Goal: Information Seeking & Learning: Learn about a topic

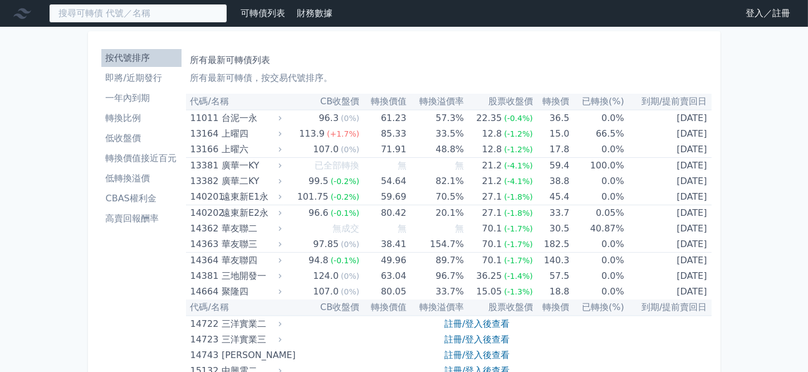
click at [131, 8] on input at bounding box center [138, 13] width 178 height 19
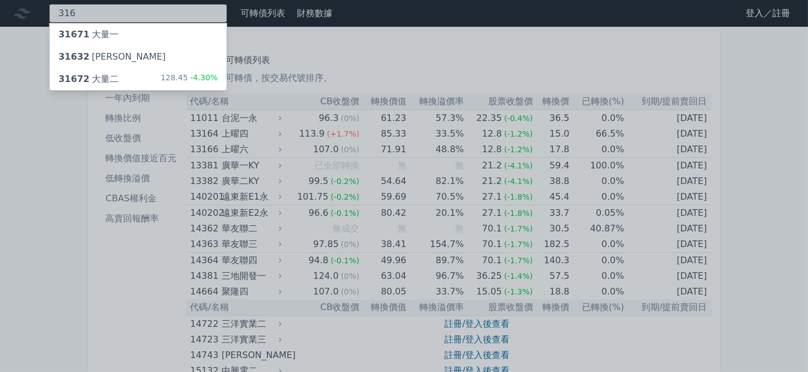
type input "316"
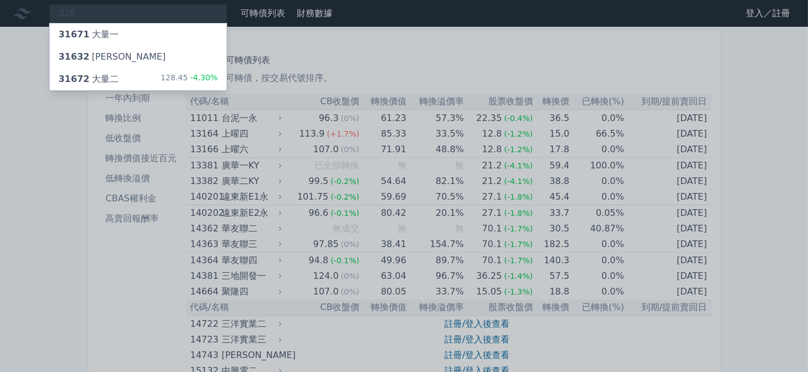
click at [135, 78] on div "31672 大量二 128.45 -4.30%" at bounding box center [138, 79] width 177 height 22
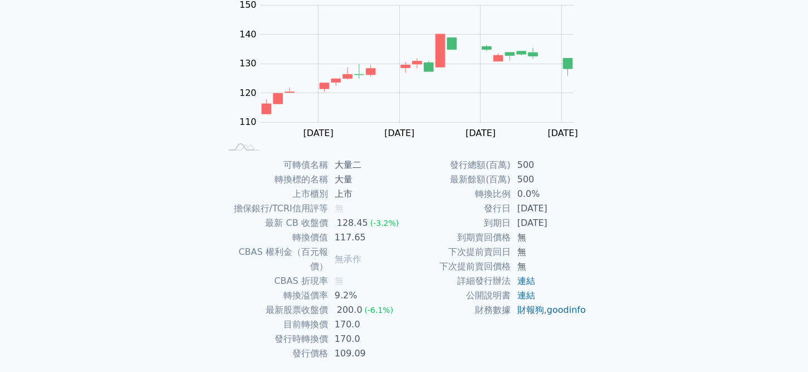
scroll to position [144, 0]
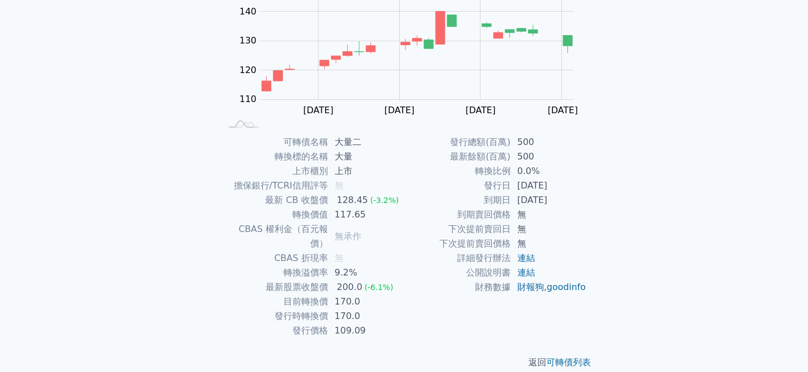
drag, startPoint x: 483, startPoint y: 182, endPoint x: 580, endPoint y: 198, distance: 98.8
click at [580, 198] on tbody "發行總額(百萬) 500 最新餘額(百萬) 500 轉換比例 0.0% 發行日 [DATE] 到期日 [DATE] 到期賣回價格 無 下次提前賣回日 無 下次…" at bounding box center [495, 214] width 183 height 159
copy tbody "發行日 [DATE] 到期日 [DATE]"
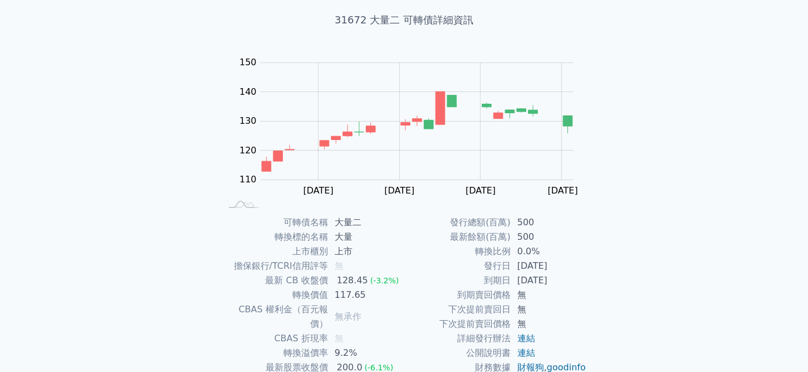
scroll to position [0, 0]
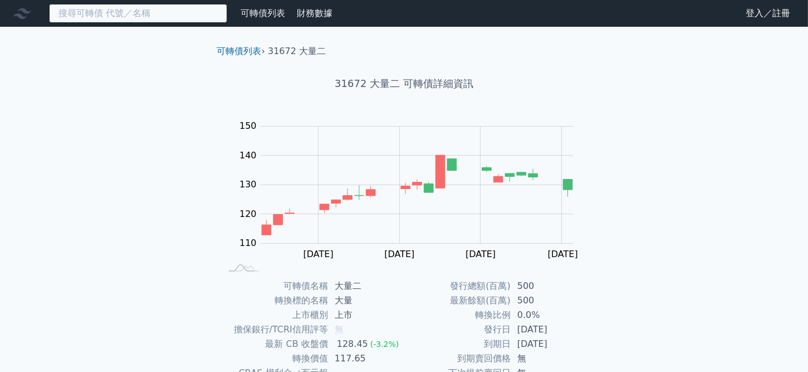
click at [99, 9] on input at bounding box center [138, 13] width 178 height 19
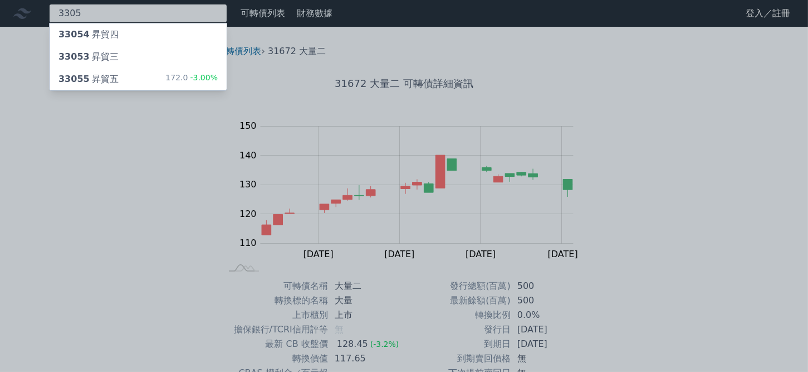
type input "3305"
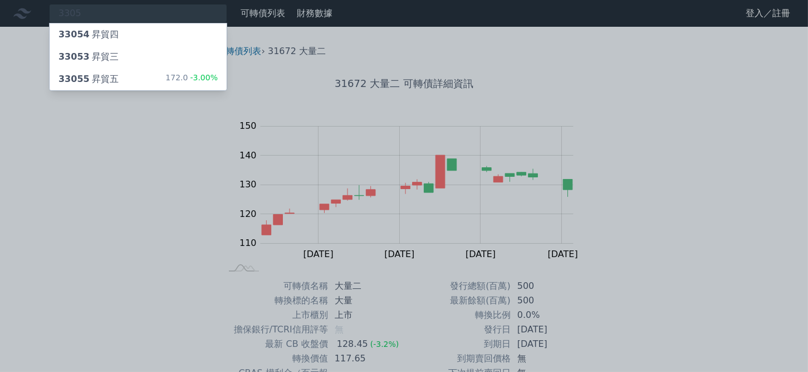
click at [124, 75] on div "33055 昇貿五 172.0 -3.00%" at bounding box center [138, 79] width 177 height 22
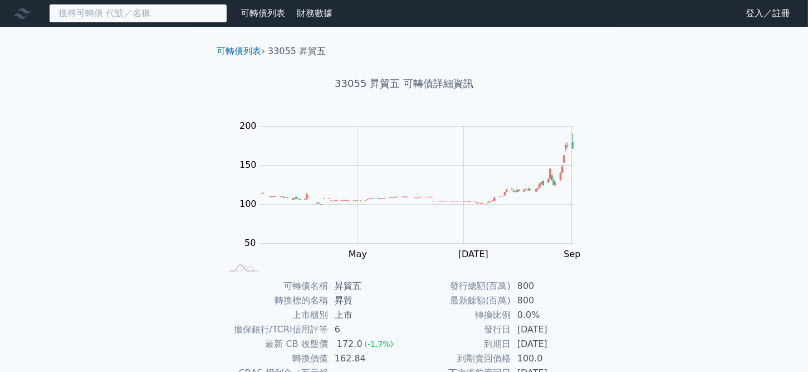
click at [113, 13] on input at bounding box center [138, 13] width 178 height 19
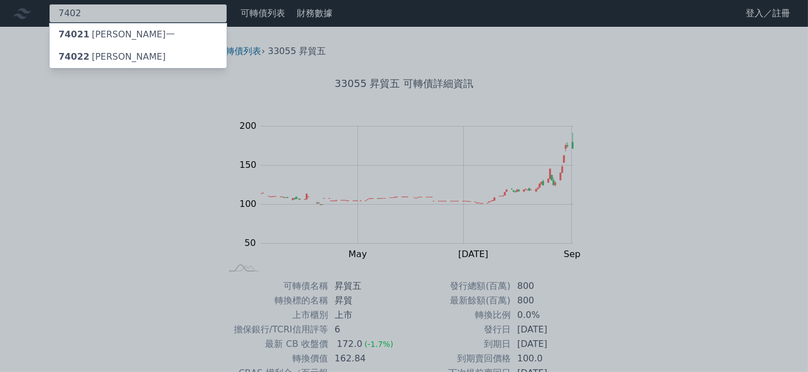
type input "7402"
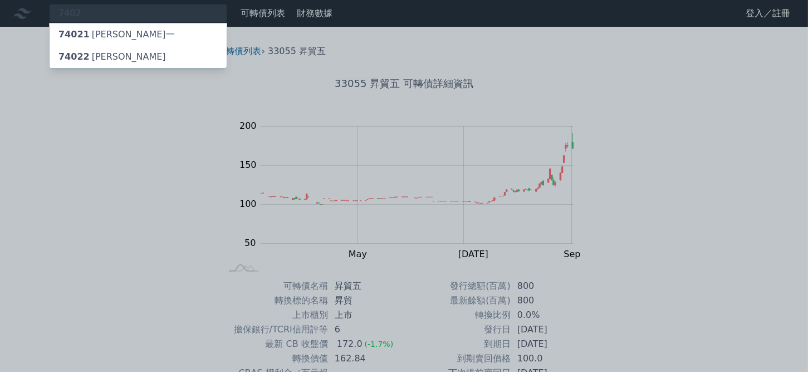
click at [122, 56] on div "74022 [PERSON_NAME]" at bounding box center [138, 57] width 177 height 22
